Goal: Use online tool/utility: Utilize a website feature to perform a specific function

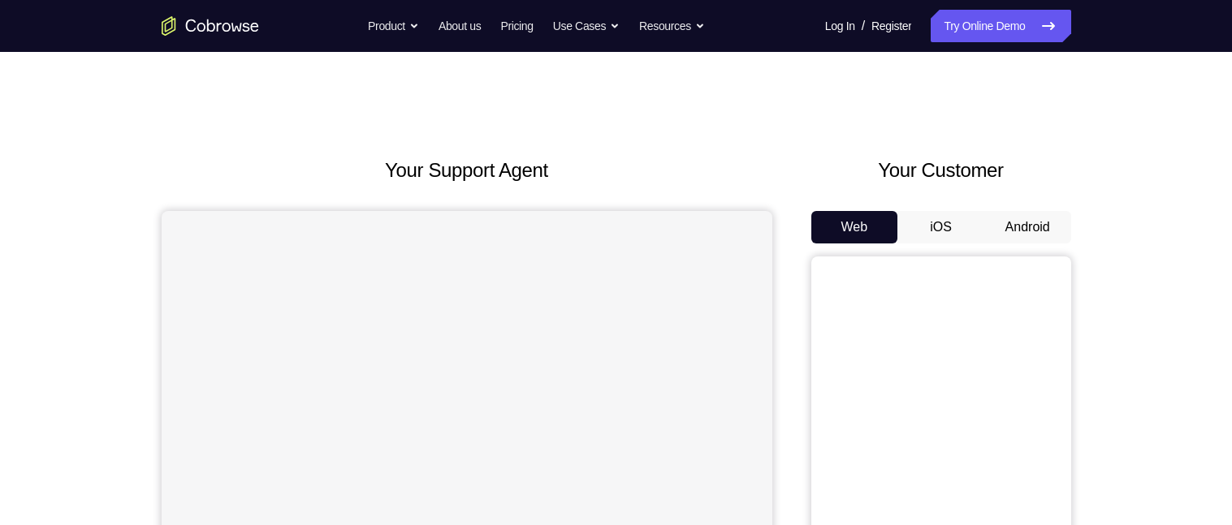
click at [1025, 227] on button "Android" at bounding box center [1027, 227] width 87 height 32
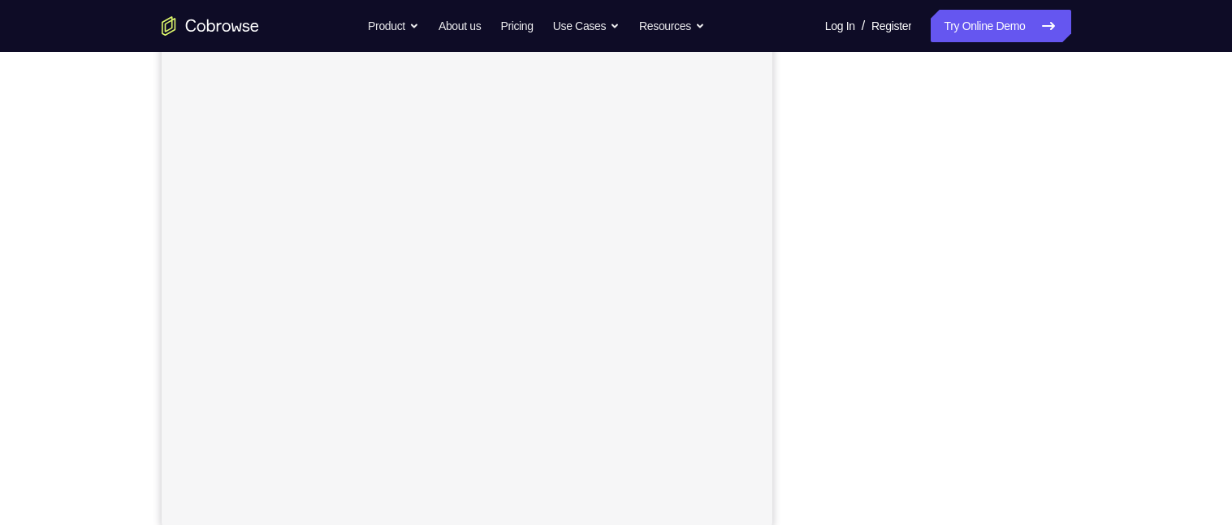
scroll to position [227, 0]
click at [1112, 300] on div "Your Support Agent Your Customer Web iOS Android Next Steps We’d be happy to gi…" at bounding box center [616, 360] width 1039 height 1071
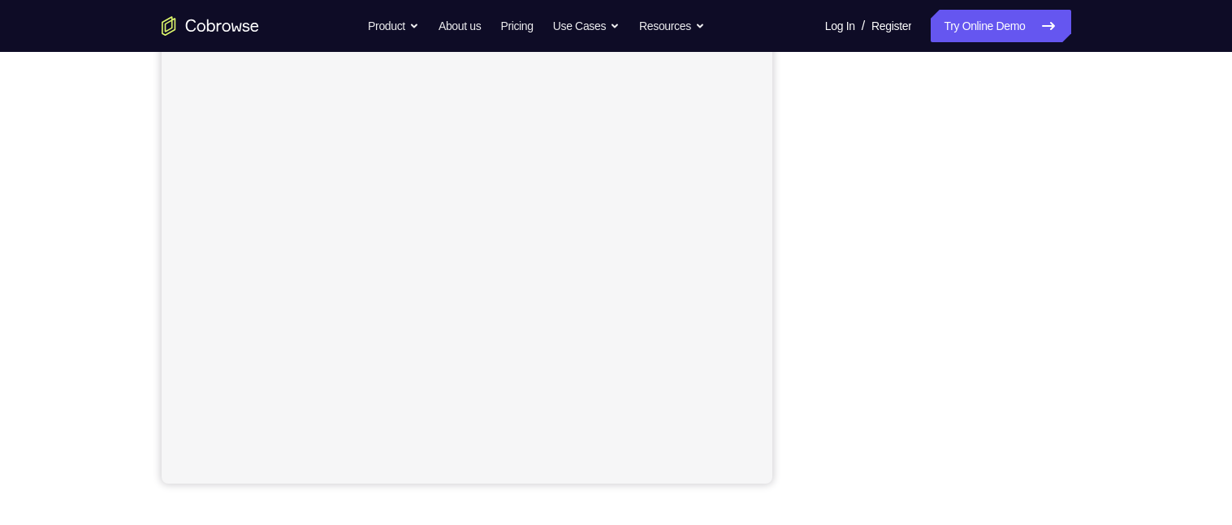
scroll to position [306, 0]
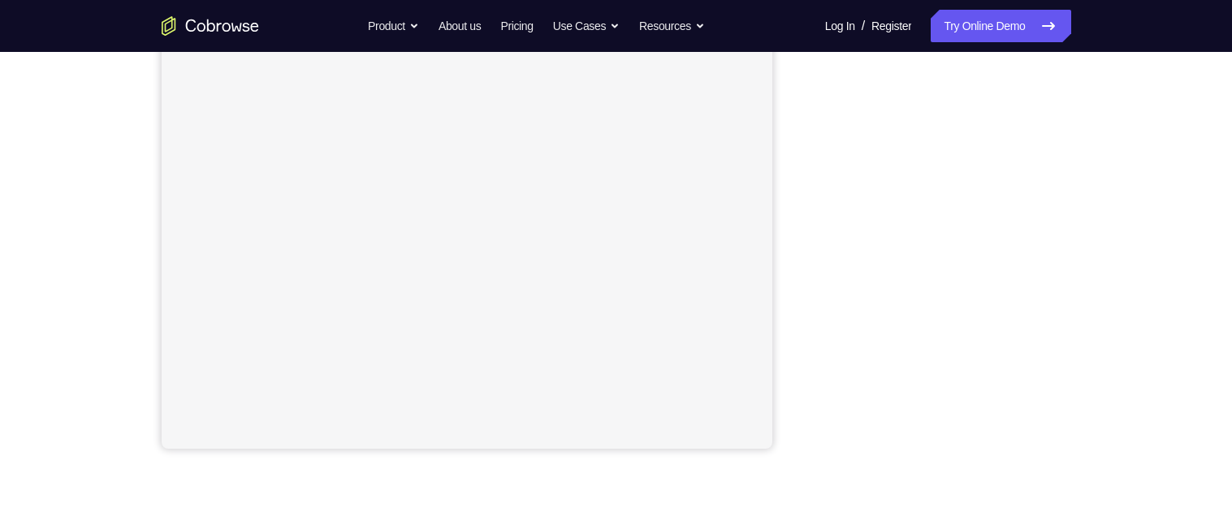
click at [1105, 248] on div "Your Support Agent Your Customer Web iOS Android Next Steps We’d be happy to gi…" at bounding box center [616, 281] width 1039 height 1071
click at [1094, 260] on div "Your Support Agent Your Customer Web iOS Android Next Steps We’d be happy to gi…" at bounding box center [616, 281] width 1039 height 1071
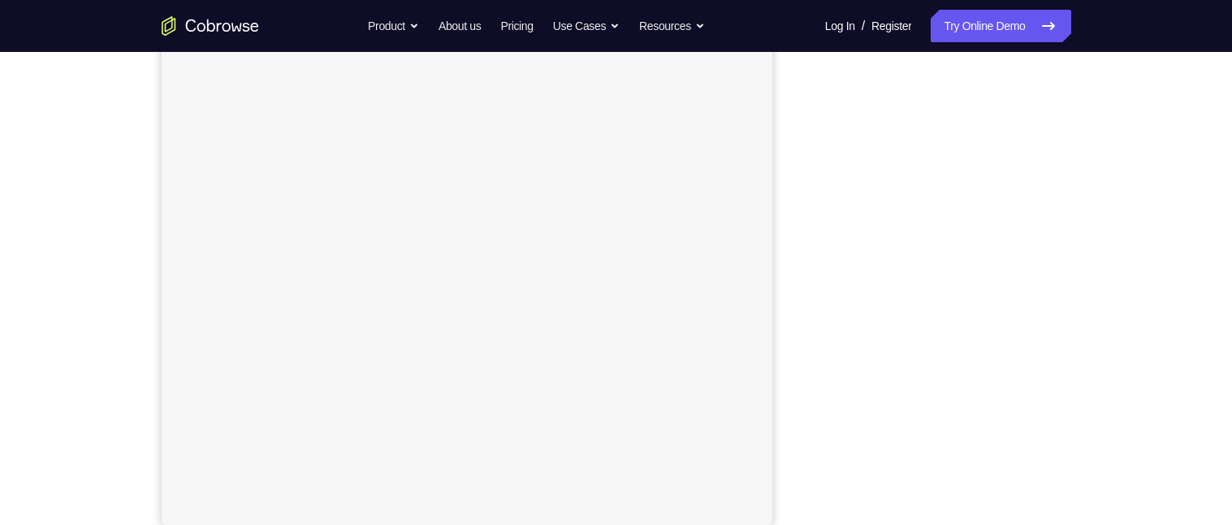
scroll to position [218, 0]
click at [1122, 336] on div "Your Support Agent Your Customer Web iOS Android Next Steps We’d be happy to gi…" at bounding box center [616, 369] width 1039 height 1071
click at [1009, 31] on link "Try Online Demo" at bounding box center [1000, 26] width 140 height 32
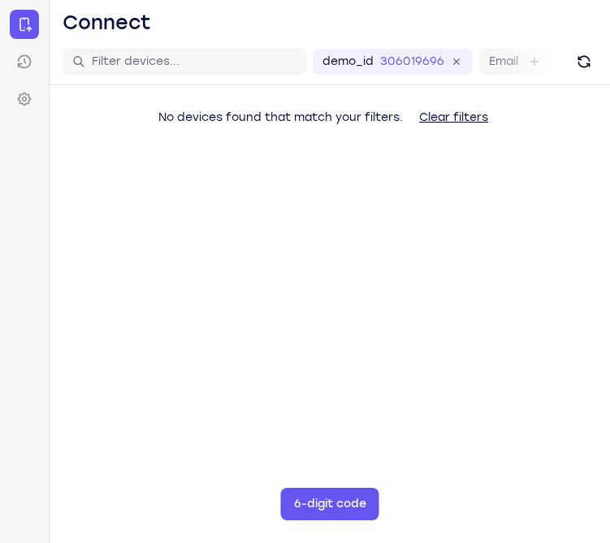
click at [501, 274] on main "demo_id 3060196969 3060196969 Email User ID Device ID Device name 6-digit code …" at bounding box center [330, 310] width 560 height 543
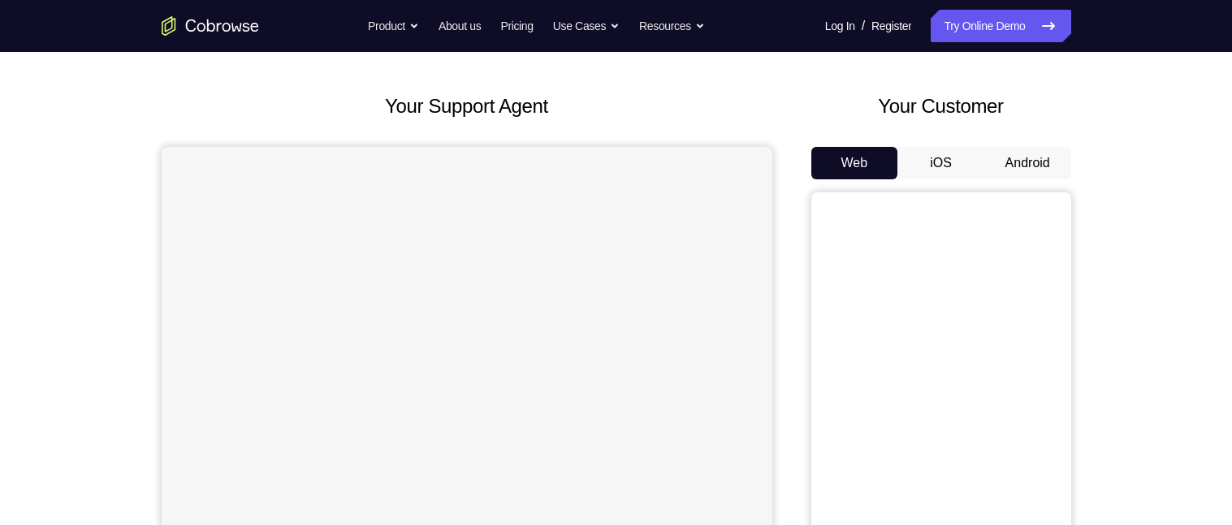
scroll to position [67, 0]
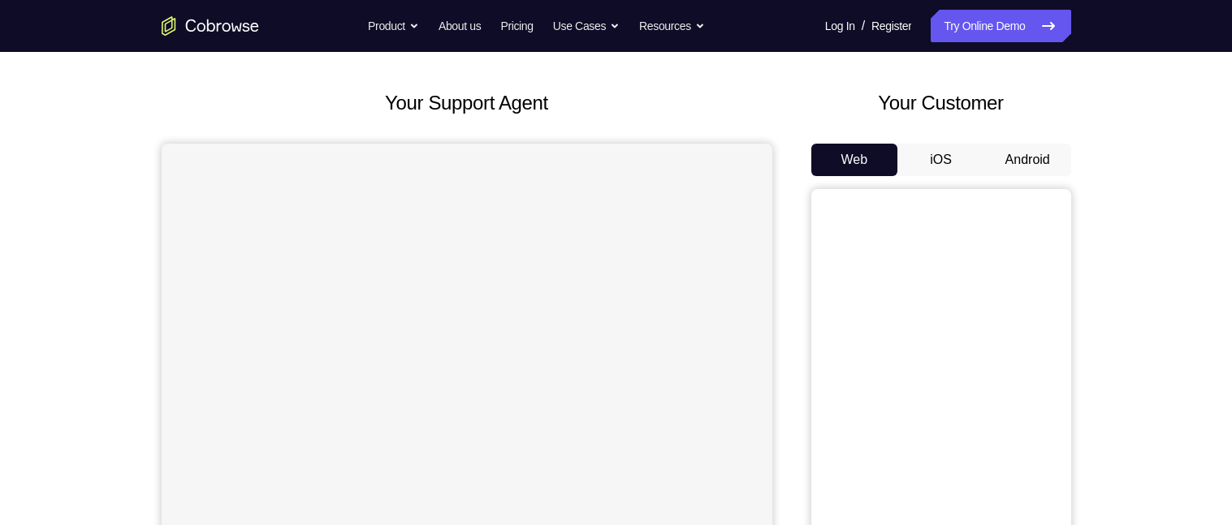
click at [1052, 159] on button "Android" at bounding box center [1027, 160] width 87 height 32
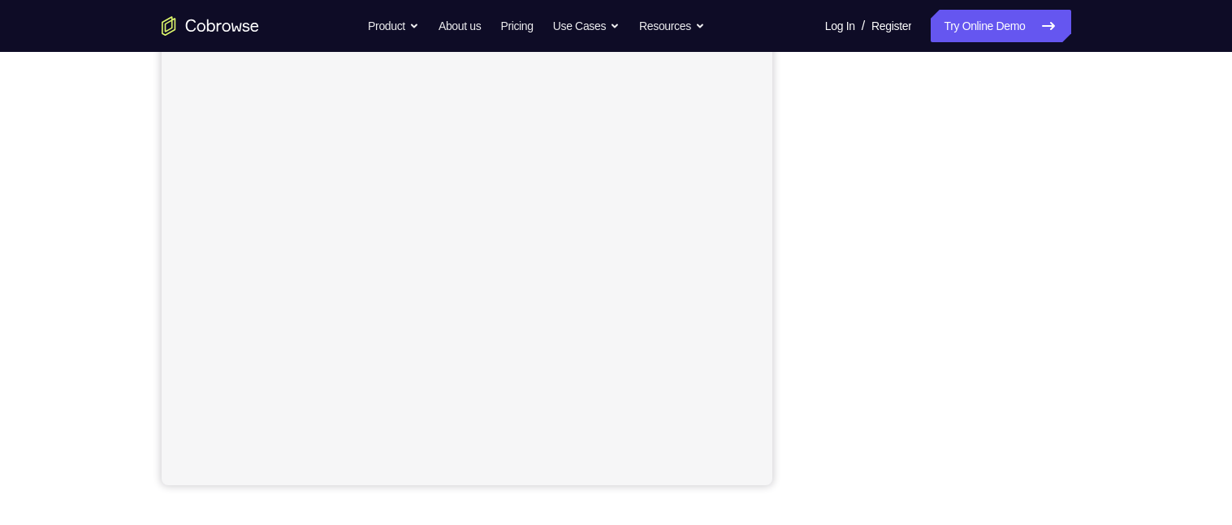
scroll to position [270, 0]
